Goal: Find specific page/section: Find specific page/section

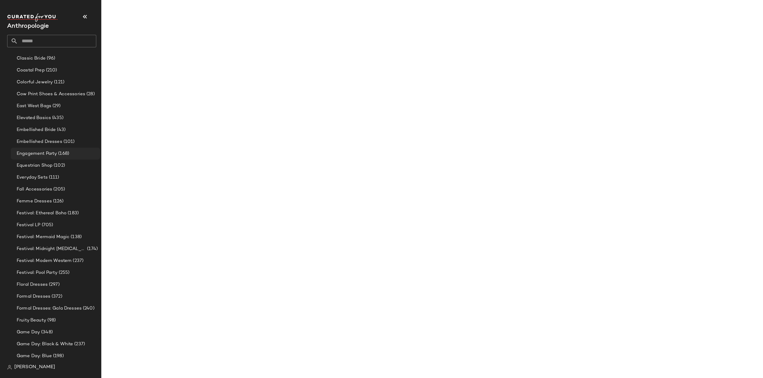
scroll to position [395, 0]
click at [51, 40] on input "text" at bounding box center [57, 41] width 78 height 13
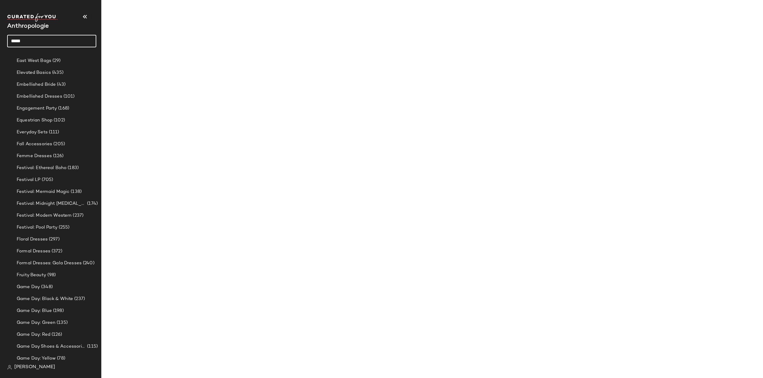
type input "*****"
click at [48, 61] on div "Plaid Shop" at bounding box center [52, 58] width 80 height 6
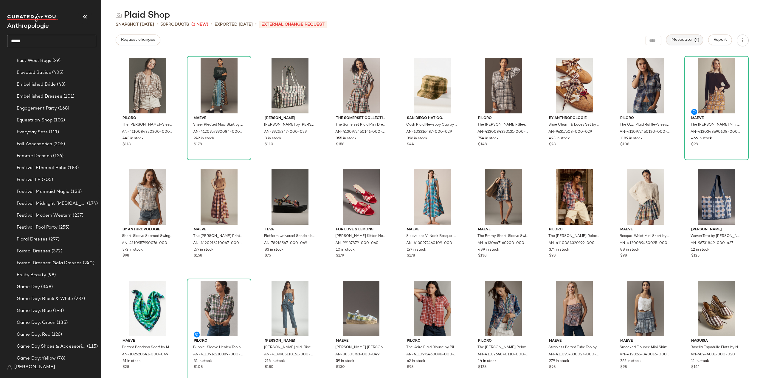
click at [692, 40] on span "Metadata" at bounding box center [684, 39] width 27 height 5
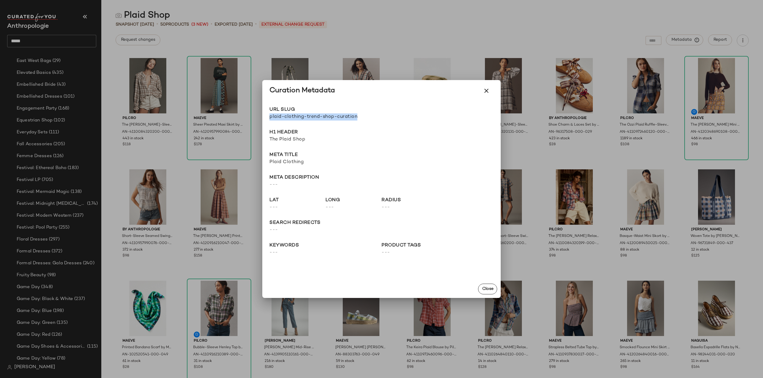
drag, startPoint x: 360, startPoint y: 118, endPoint x: 266, endPoint y: 115, distance: 93.9
click at [266, 115] on div "URL Slug plaid-clothing-trend-shop-curation Go to Shop H1 Header The Plaid Shop…" at bounding box center [381, 191] width 238 height 179
copy span "plaid-clothing-trend-shop-curation"
click at [381, 139] on span "The Plaid Shop" at bounding box center [381, 139] width 224 height 7
